Goal: Check status: Check status

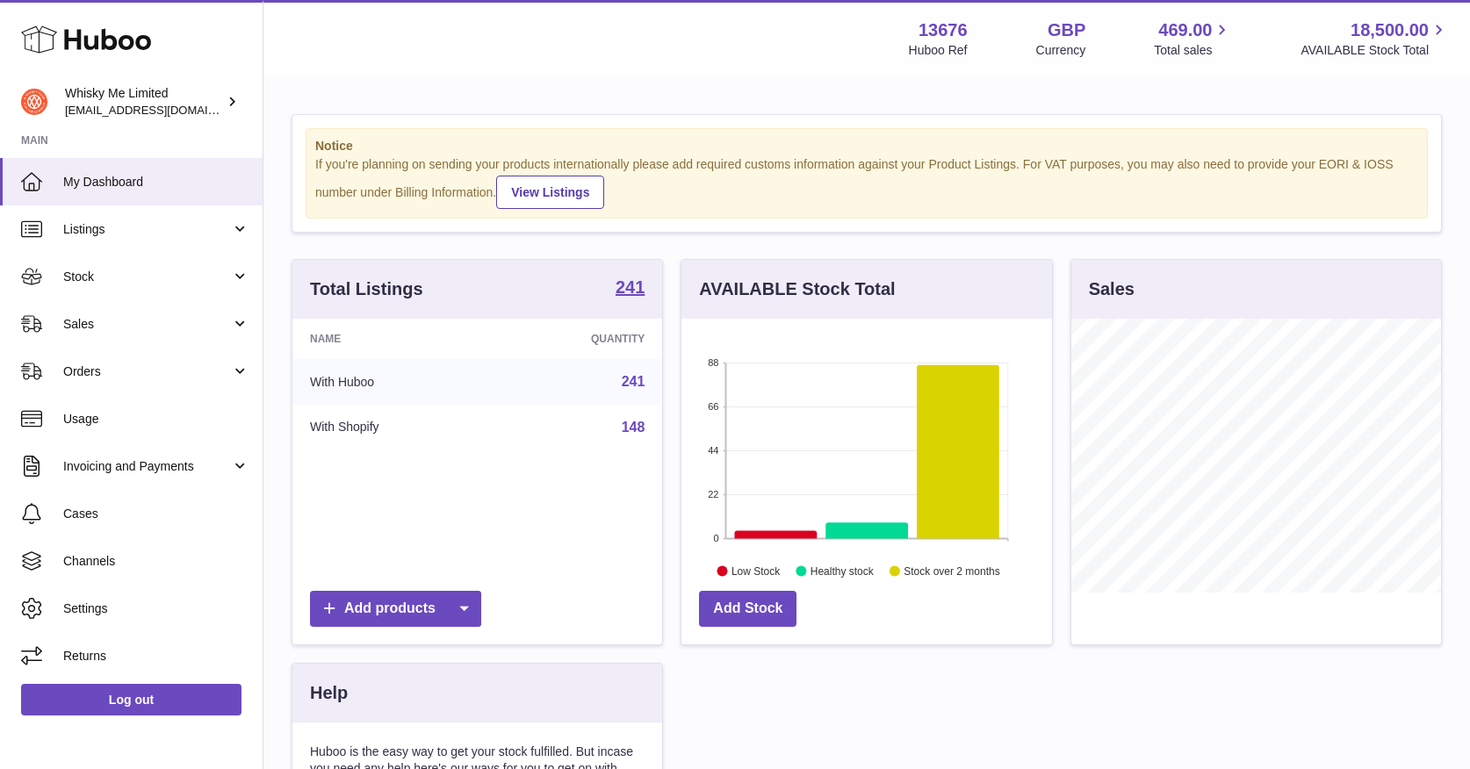
scroll to position [274, 370]
click at [171, 282] on span "Stock" at bounding box center [147, 277] width 168 height 17
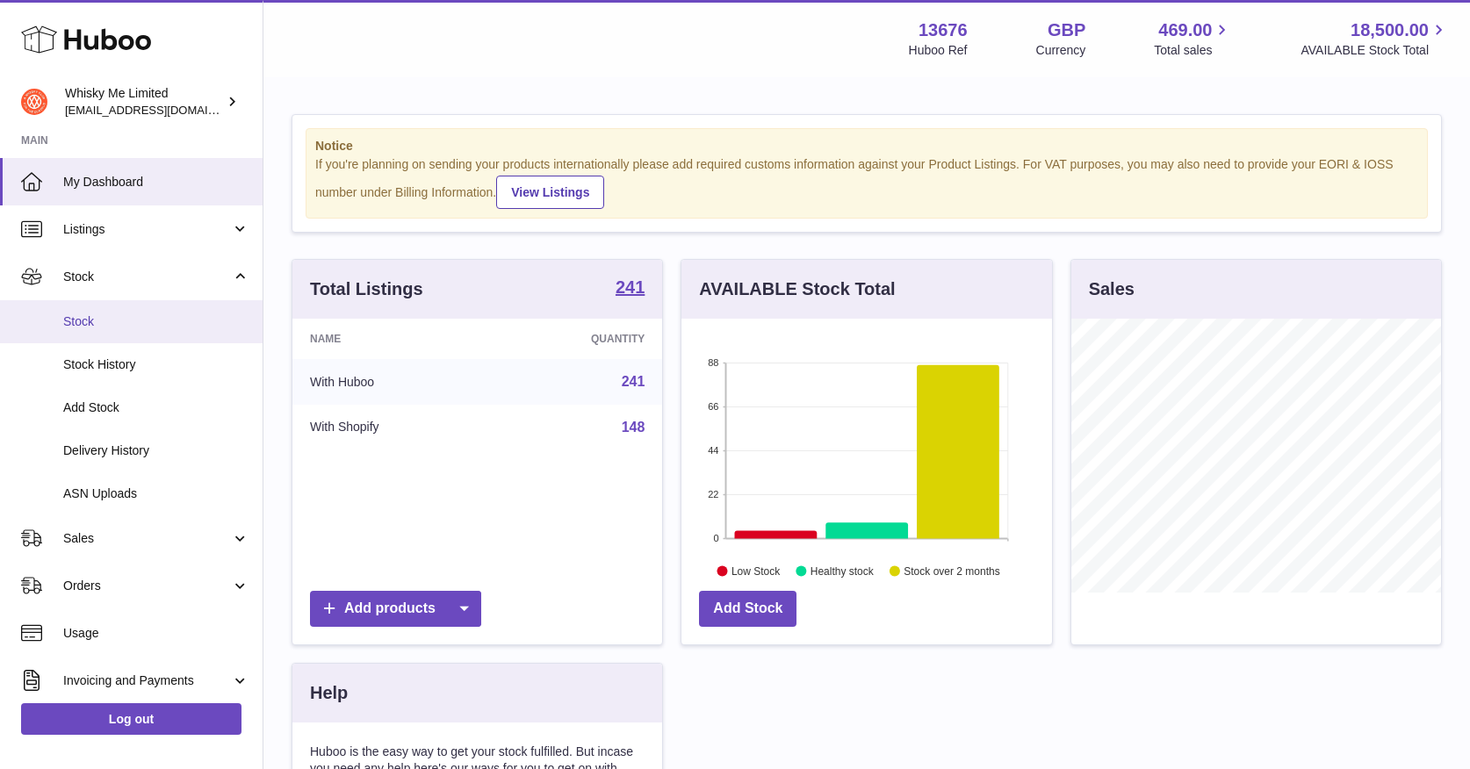
click at [155, 321] on span "Stock" at bounding box center [156, 322] width 186 height 17
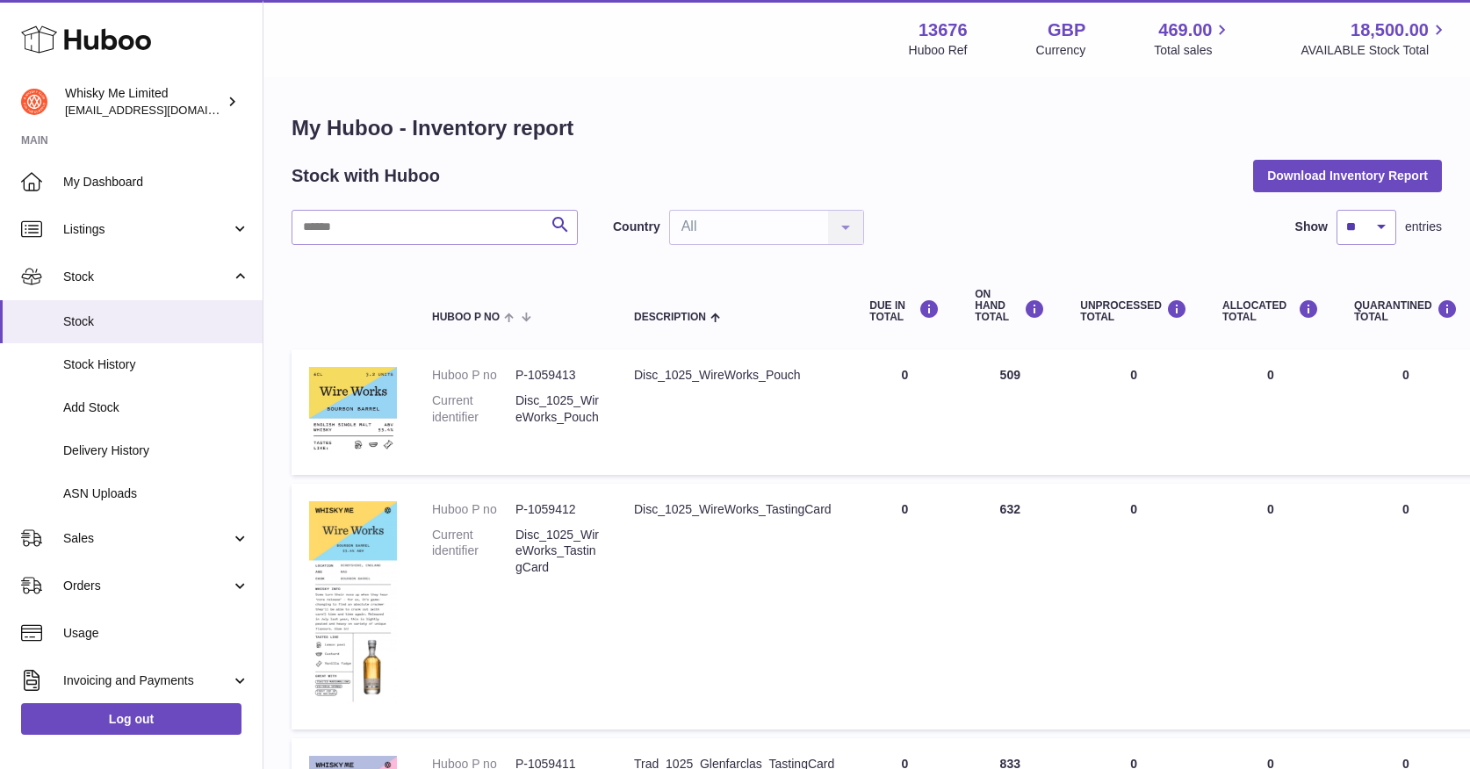
click at [1015, 379] on td "ON HAND Total 509" at bounding box center [1009, 413] width 105 height 126
copy td "509"
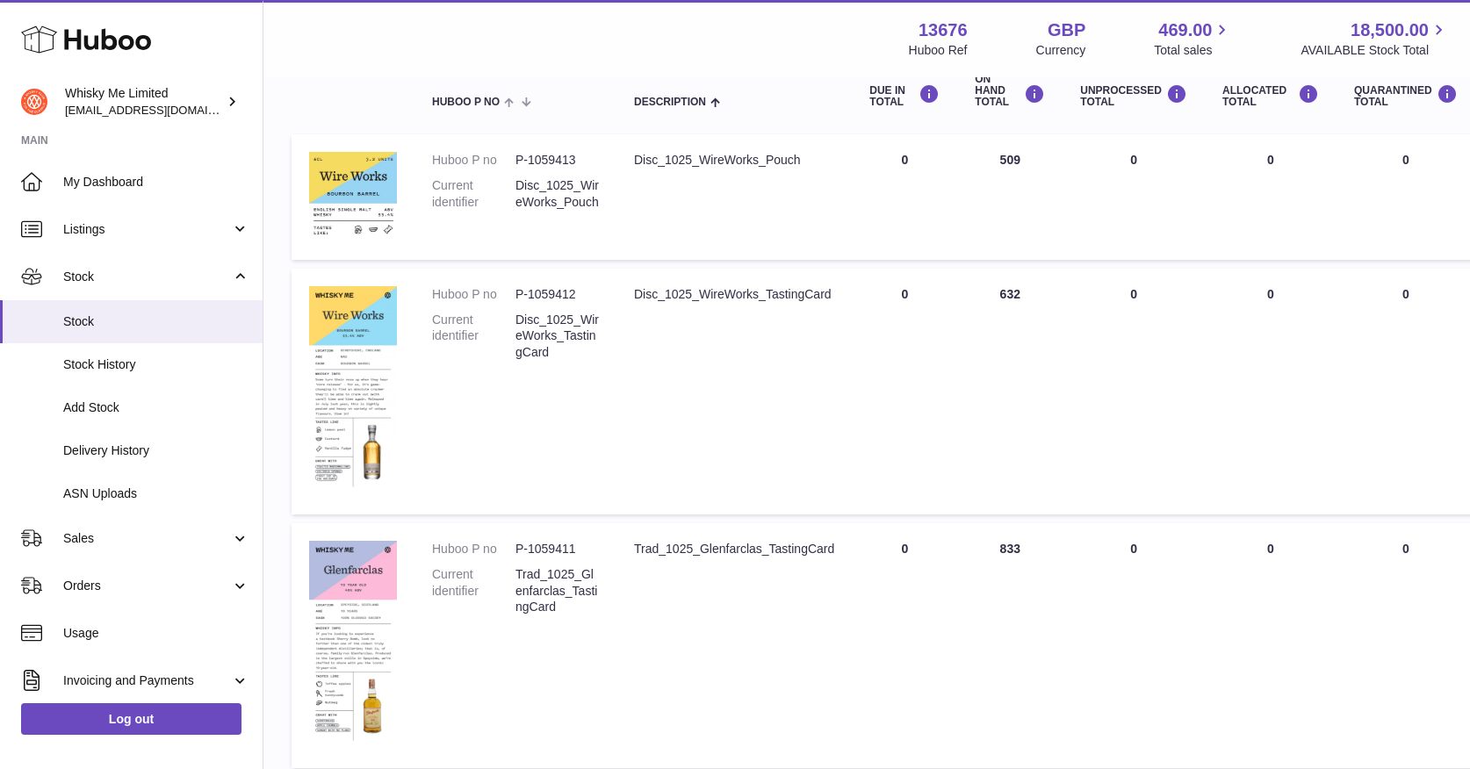
scroll to position [258, 0]
